Goal: Transaction & Acquisition: Obtain resource

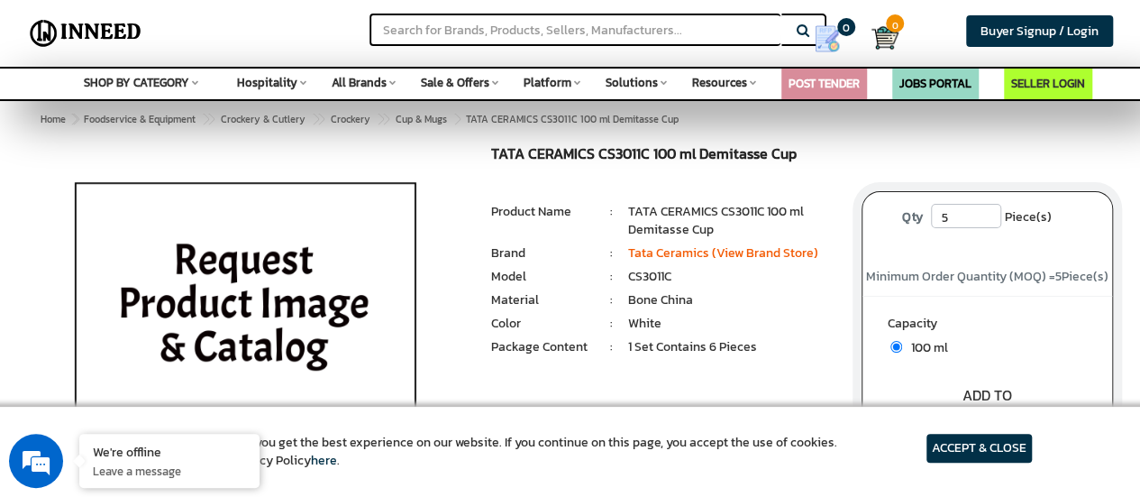
click at [983, 220] on input "5" at bounding box center [966, 216] width 70 height 24
click at [988, 220] on input "5" at bounding box center [966, 216] width 70 height 24
type input "6"
click at [989, 214] on input "6" at bounding box center [966, 216] width 70 height 24
click at [723, 303] on li "Bone China" at bounding box center [731, 300] width 206 height 18
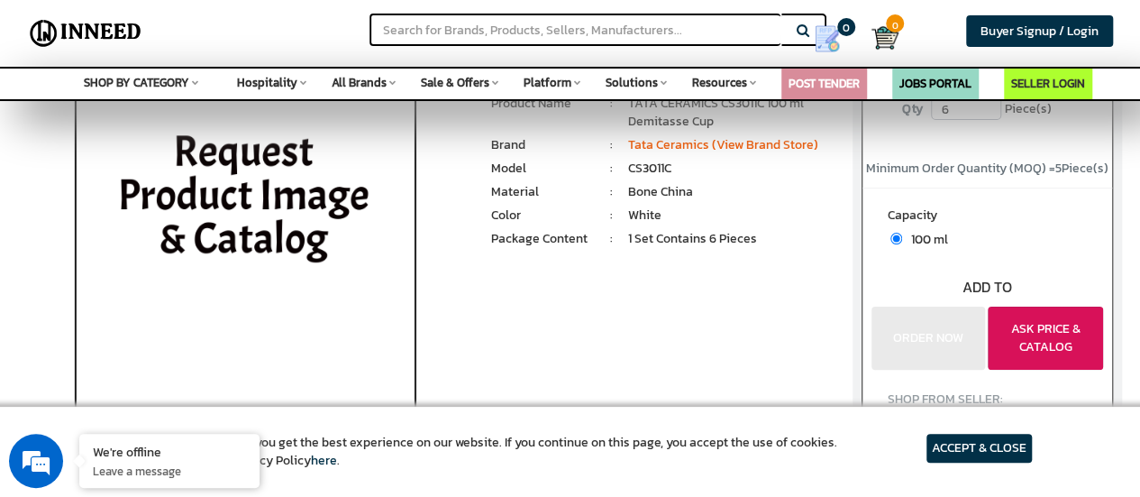
scroll to position [197, 0]
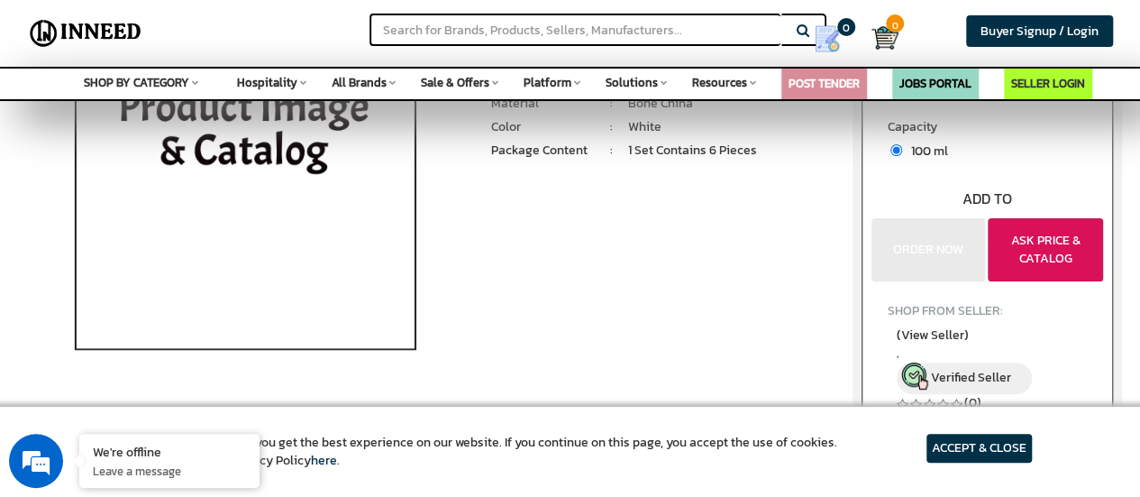
click at [1056, 261] on button "ASK PRICE & CATALOG" at bounding box center [1045, 249] width 115 height 63
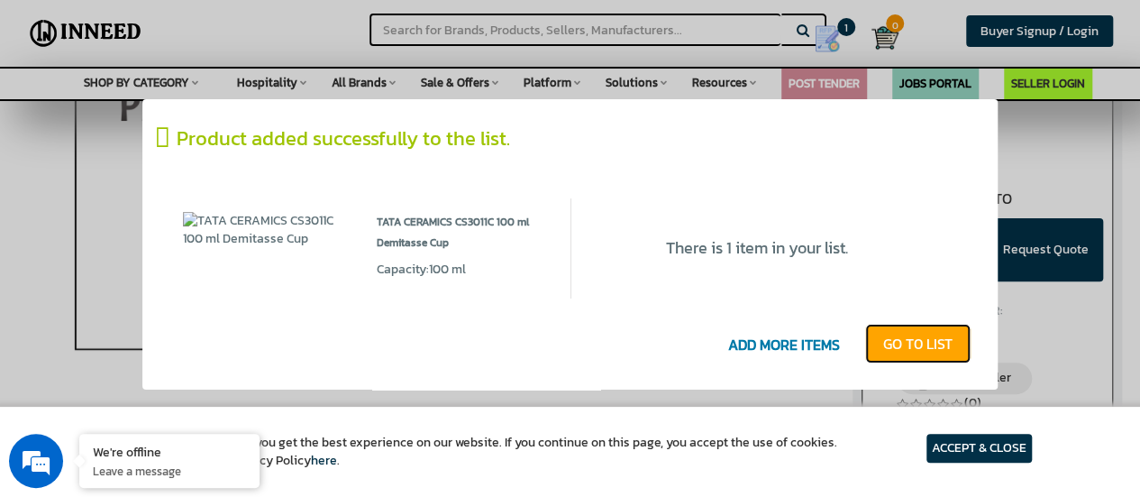
click at [941, 350] on link "GO T0 LIST" at bounding box center [917, 344] width 105 height 40
